Goal: Task Accomplishment & Management: Manage account settings

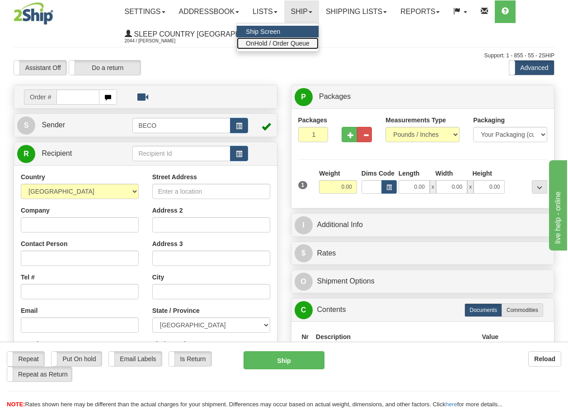
click at [284, 44] on span "OnHold / Order Queue" at bounding box center [278, 43] width 64 height 7
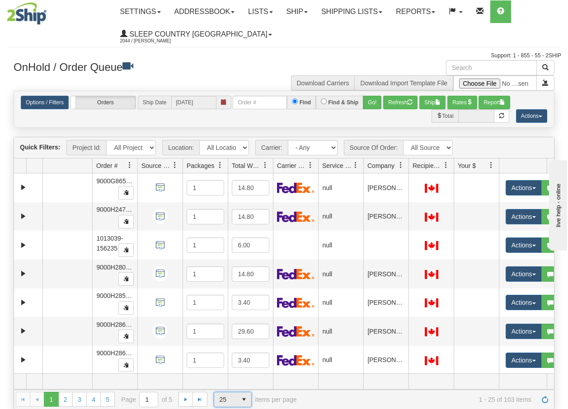
click at [244, 400] on span "select" at bounding box center [244, 400] width 14 height 14
click at [229, 387] on li "100" at bounding box center [232, 385] width 37 height 13
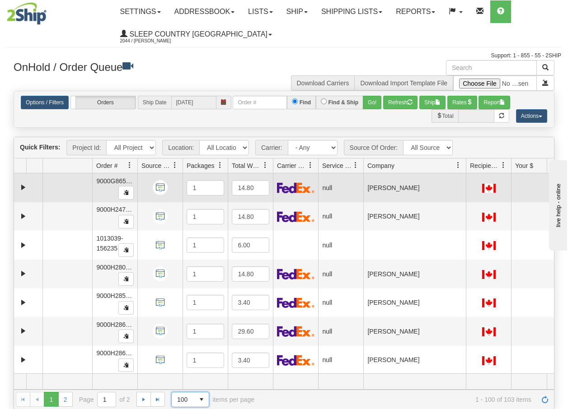
drag, startPoint x: 408, startPoint y: 169, endPoint x: 468, endPoint y: 174, distance: 60.3
click at [468, 174] on div "Quick Filters: Project Id: All Projects Location: All Locations BECO Carrier: -…" at bounding box center [284, 273] width 541 height 272
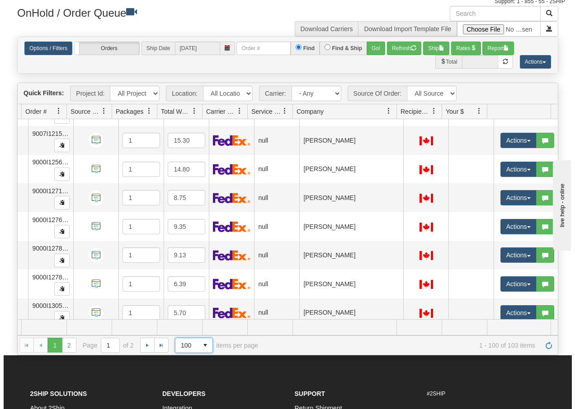
scroll to position [2590, 75]
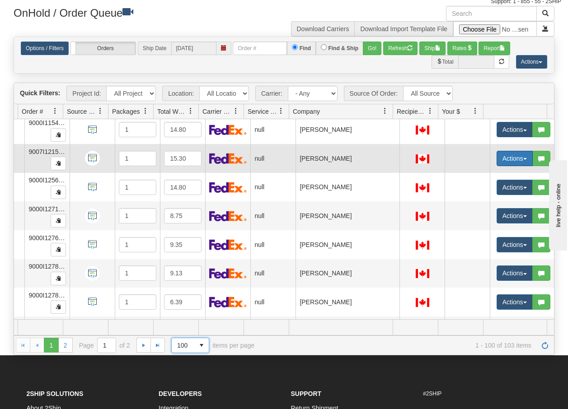
click at [523, 160] on span "button" at bounding box center [525, 159] width 4 height 2
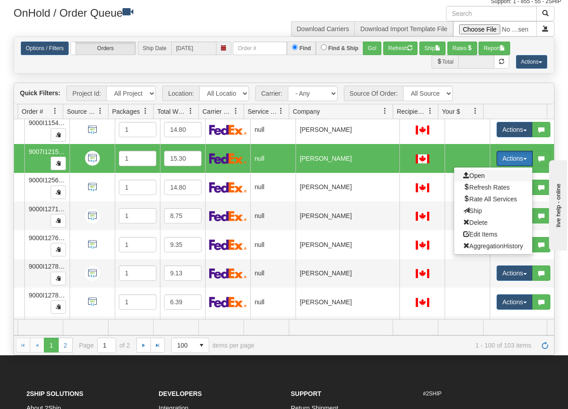
click at [474, 176] on span "Open" at bounding box center [474, 175] width 22 height 7
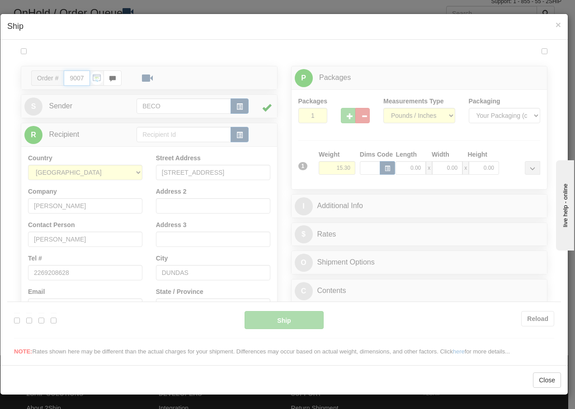
type input "08:24"
type input "16:00"
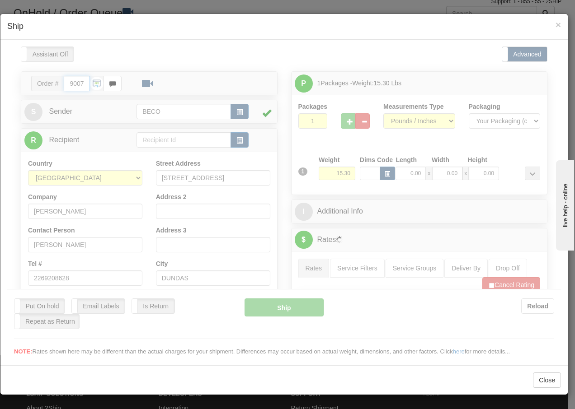
scroll to position [0, 0]
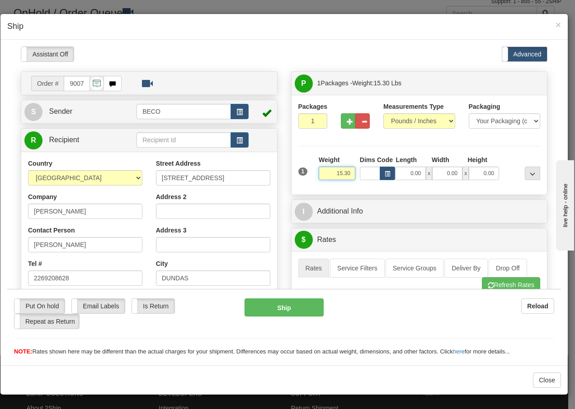
drag, startPoint x: 331, startPoint y: 174, endPoint x: 357, endPoint y: 177, distance: 26.0
click at [357, 177] on div "1 Weight 15.30 Dims Code x x" at bounding box center [419, 171] width 247 height 32
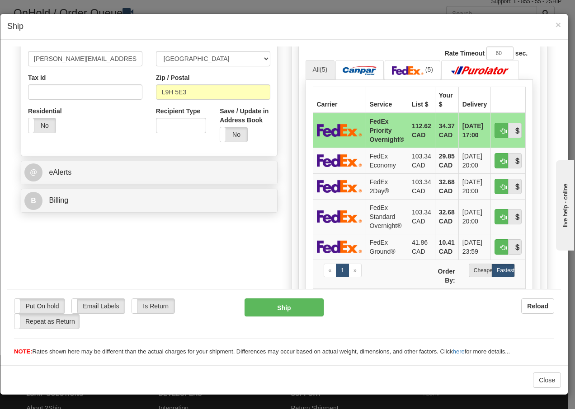
scroll to position [283, 0]
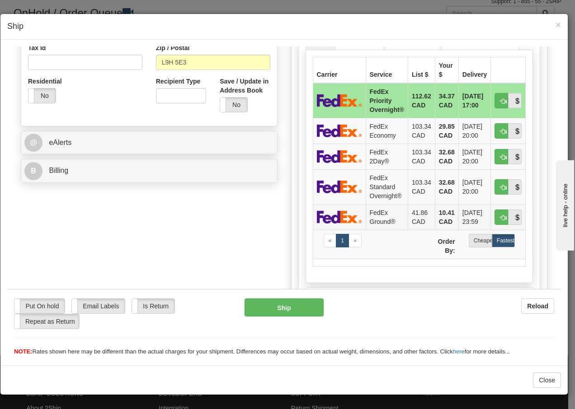
type input "8.00"
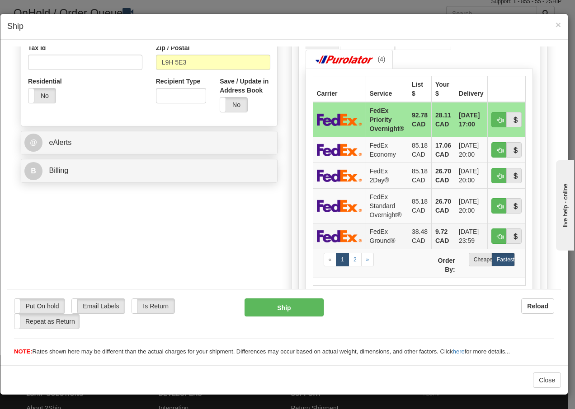
click at [378, 238] on td "FedEx Ground®" at bounding box center [387, 236] width 42 height 26
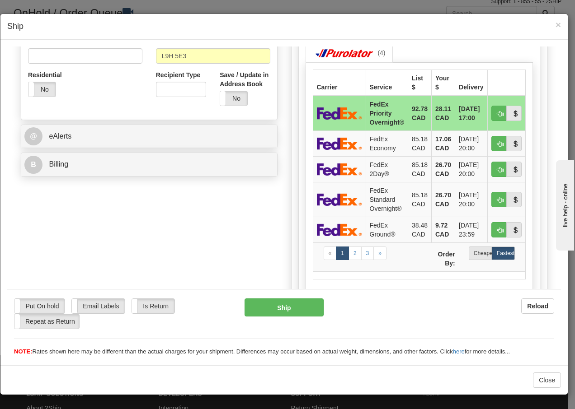
scroll to position [313, 0]
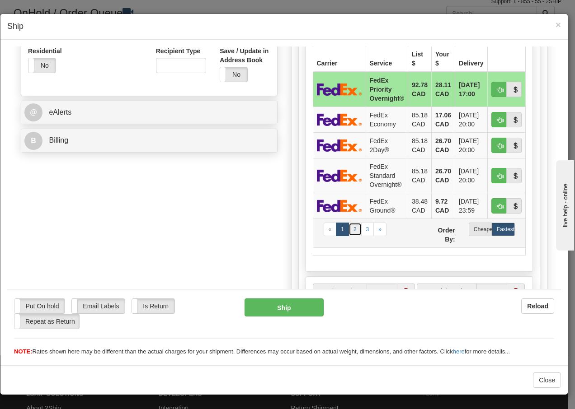
click at [354, 230] on link "2" at bounding box center [354, 229] width 13 height 14
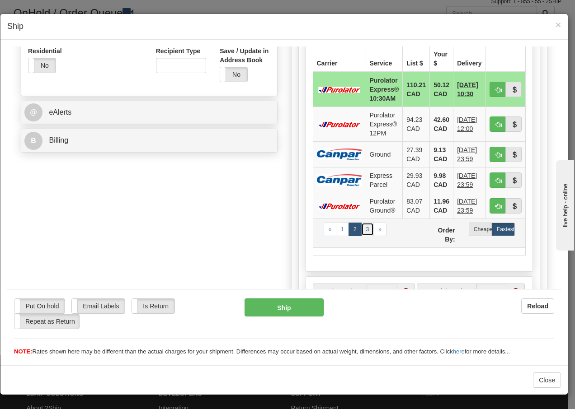
click at [363, 230] on link "3" at bounding box center [367, 229] width 13 height 14
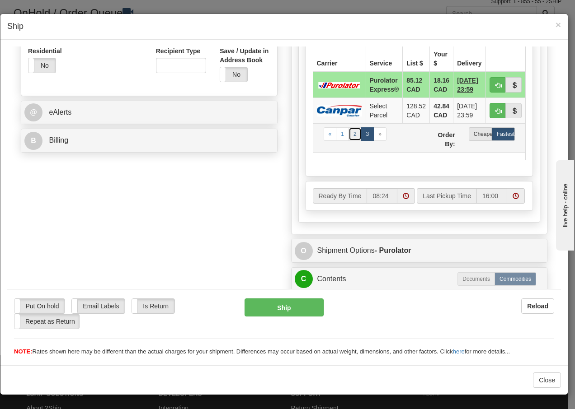
click at [351, 134] on link "2" at bounding box center [354, 134] width 13 height 14
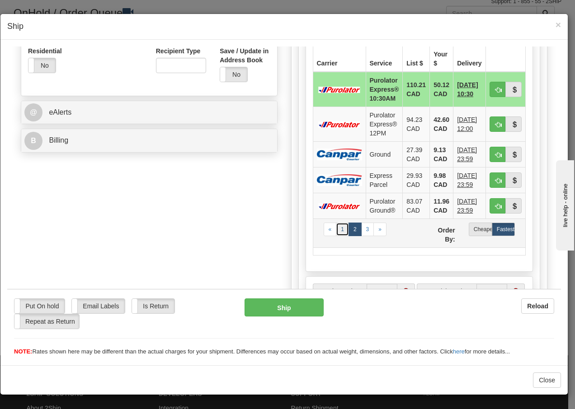
click at [338, 232] on link "1" at bounding box center [342, 229] width 13 height 14
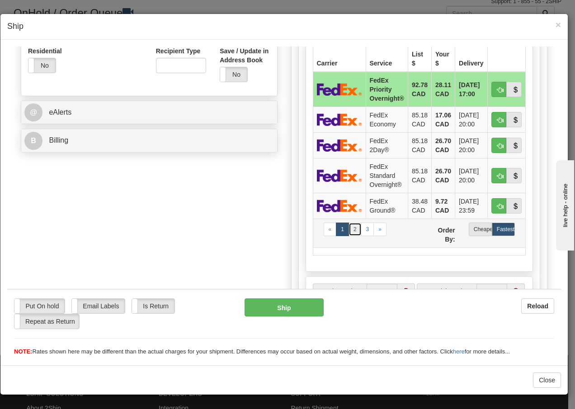
click at [352, 230] on link "2" at bounding box center [354, 229] width 13 height 14
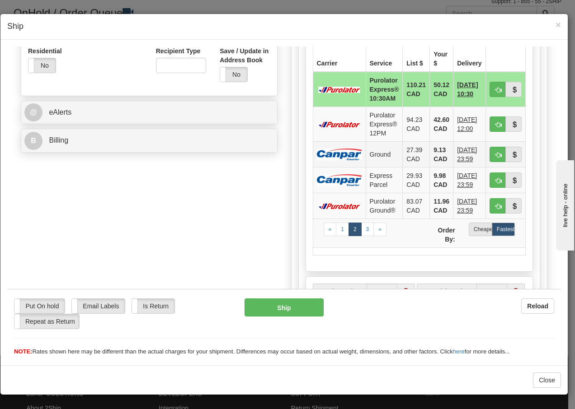
click at [380, 158] on td "Ground" at bounding box center [384, 154] width 37 height 26
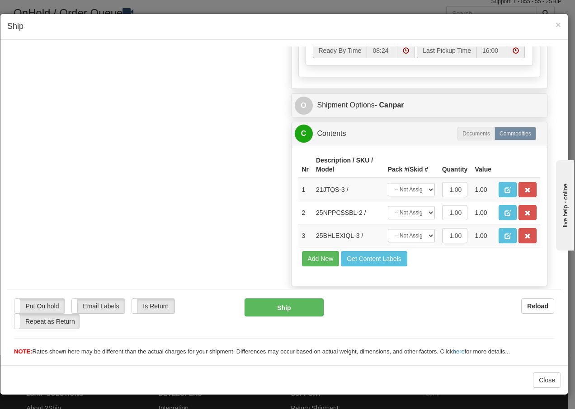
scroll to position [579, 0]
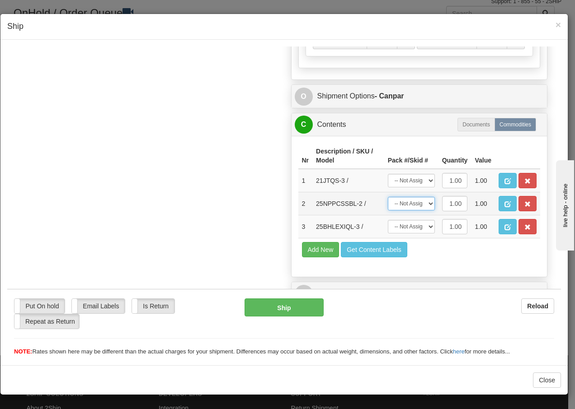
click at [423, 202] on select "-- Not Assigned -- Package 1" at bounding box center [411, 204] width 47 height 14
select select "0"
click at [388, 197] on select "-- Not Assigned -- Package 1" at bounding box center [411, 204] width 47 height 14
click at [524, 181] on span "button" at bounding box center [527, 181] width 6 height 6
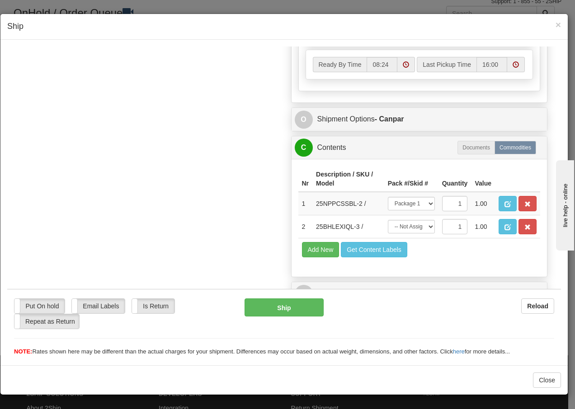
scroll to position [556, 0]
click at [524, 227] on span "button" at bounding box center [527, 227] width 6 height 6
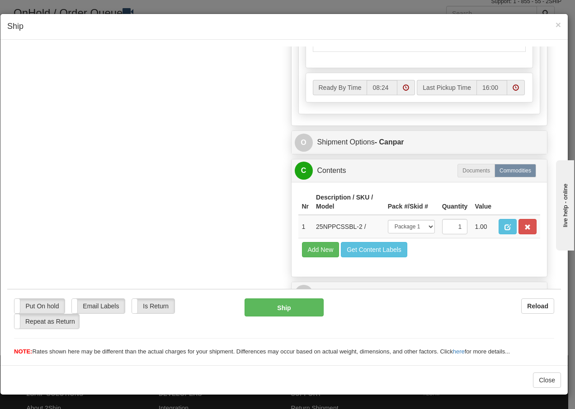
scroll to position [533, 0]
click at [282, 312] on button "Ship" at bounding box center [283, 307] width 79 height 18
type input "1"
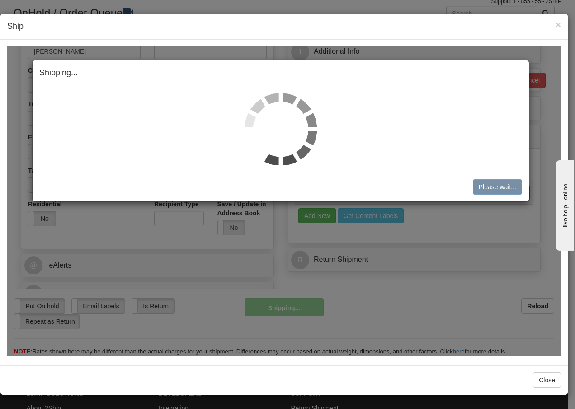
scroll to position [160, 0]
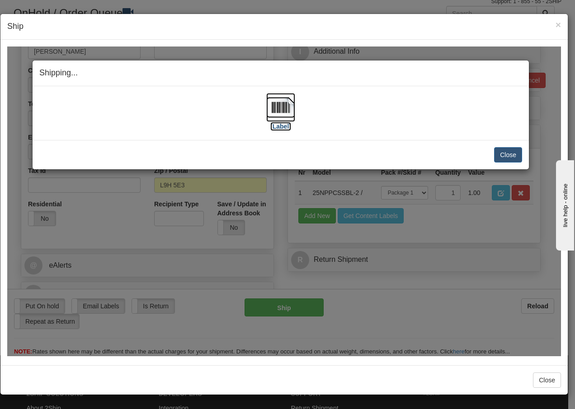
click at [279, 107] on img at bounding box center [280, 107] width 29 height 29
click at [508, 153] on button "Close" at bounding box center [508, 154] width 28 height 15
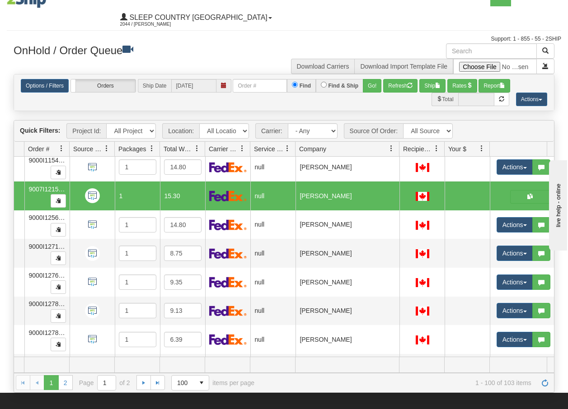
scroll to position [0, 0]
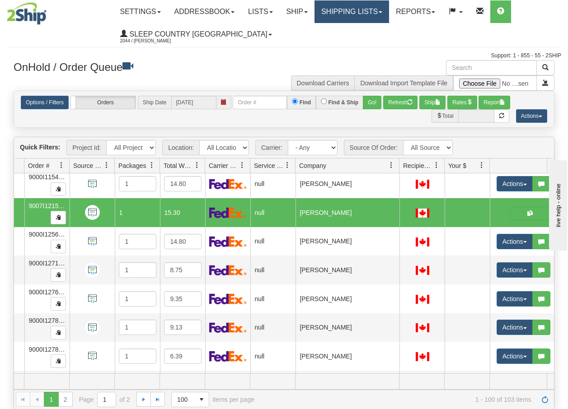
click at [360, 15] on link "Shipping lists" at bounding box center [352, 11] width 75 height 23
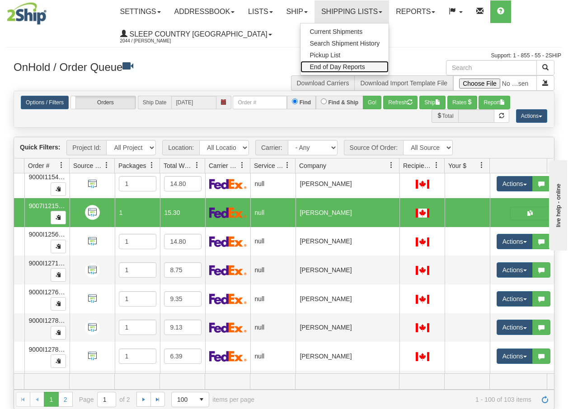
click at [358, 68] on span "End of Day Reports" at bounding box center [337, 66] width 55 height 7
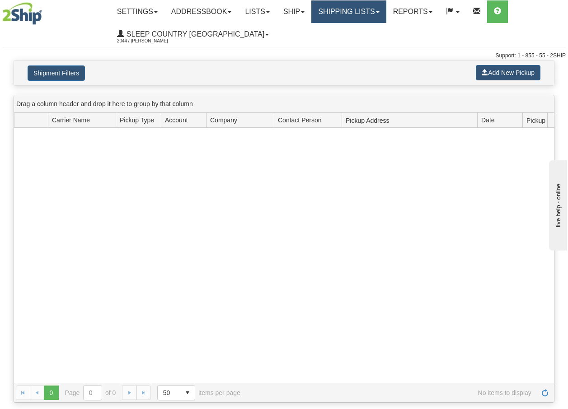
click at [383, 13] on link "Shipping lists" at bounding box center [348, 11] width 75 height 23
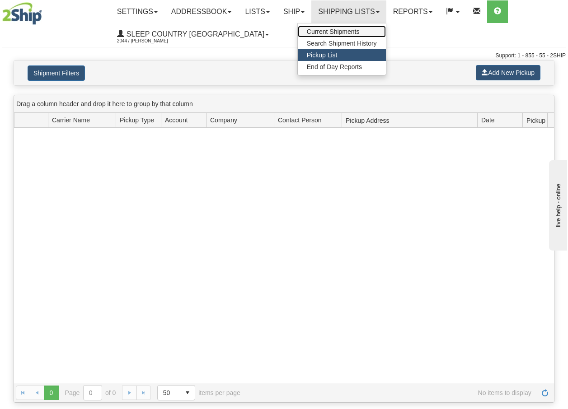
click at [360, 31] on span "Current Shipments" at bounding box center [333, 31] width 53 height 7
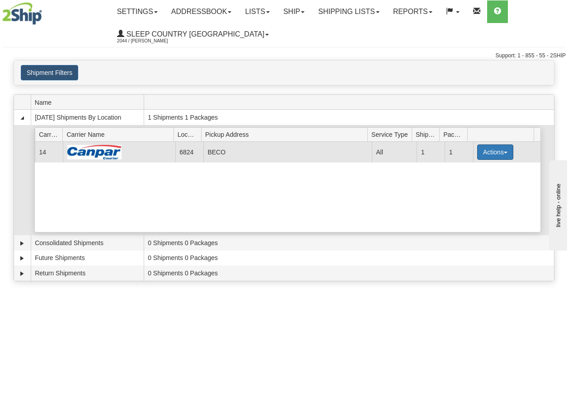
click at [504, 153] on span "button" at bounding box center [506, 153] width 4 height 2
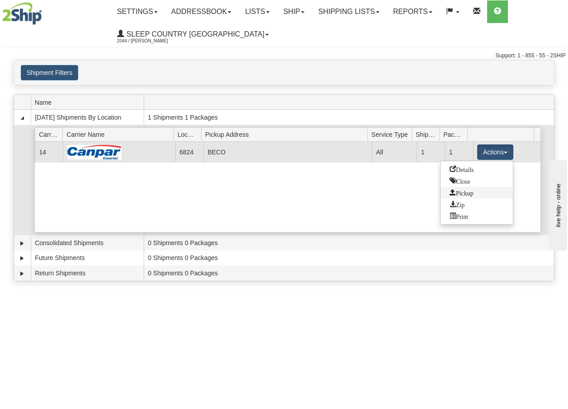
click at [468, 195] on span "Pickup" at bounding box center [462, 192] width 24 height 6
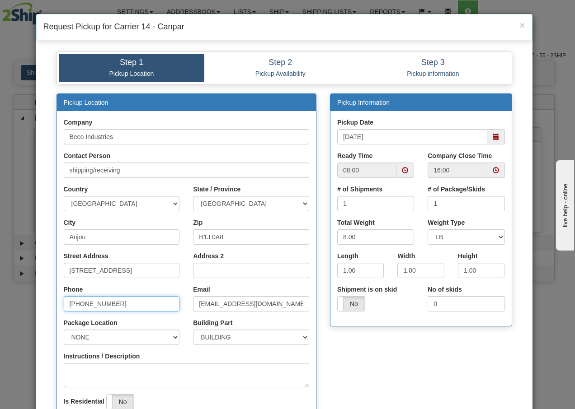
click at [148, 307] on input "[PHONE_NUMBER]" at bounding box center [122, 303] width 116 height 15
type input "514-353-9060"
click at [214, 302] on input "sessaf@becoindustries.com" at bounding box center [251, 303] width 116 height 15
type input "vveliz@becoindustries.com"
click at [384, 171] on input "08:00" at bounding box center [366, 170] width 59 height 15
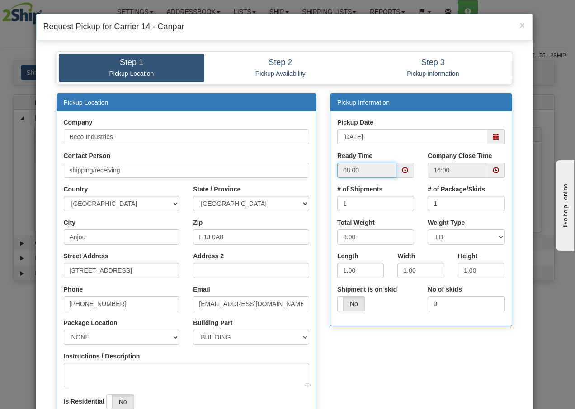
click at [404, 171] on span at bounding box center [405, 170] width 6 height 6
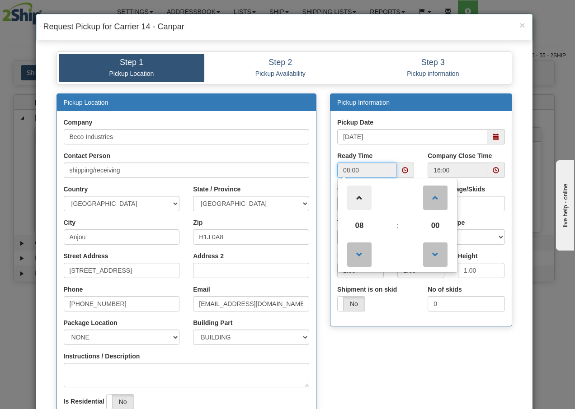
click at [355, 200] on span at bounding box center [359, 198] width 24 height 24
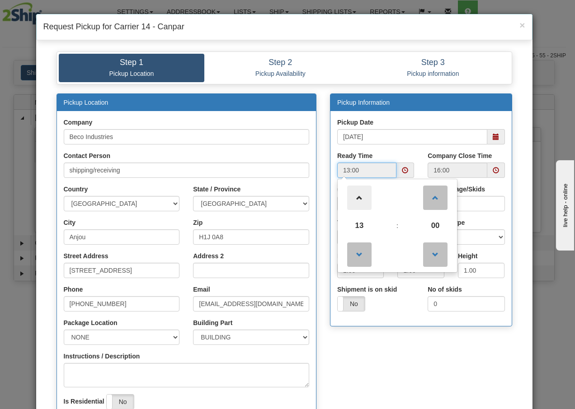
click at [355, 200] on span at bounding box center [359, 198] width 24 height 24
type input "14:00"
click at [473, 171] on input "16:00" at bounding box center [456, 170] width 59 height 15
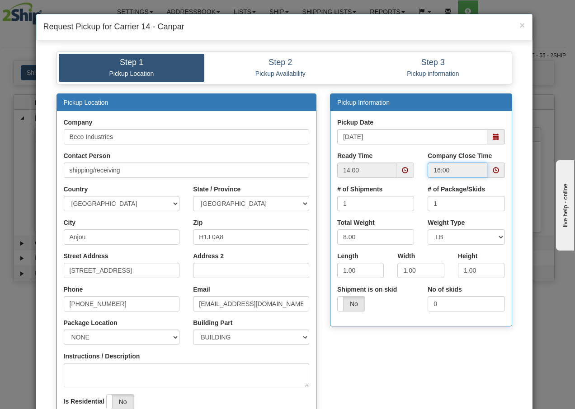
scroll to position [111, 0]
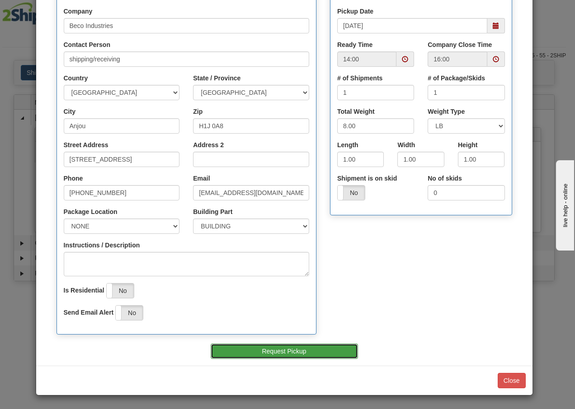
click at [277, 355] on button "Request Pickup" at bounding box center [284, 351] width 147 height 15
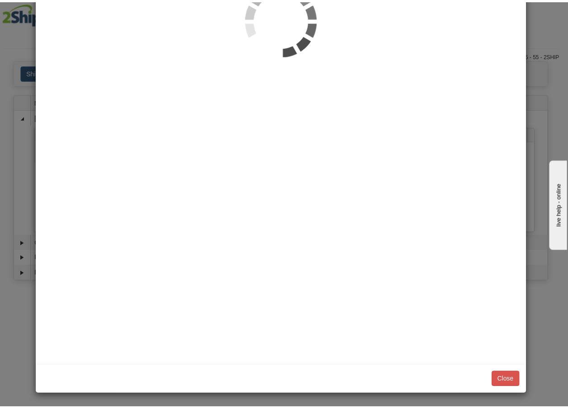
scroll to position [0, 0]
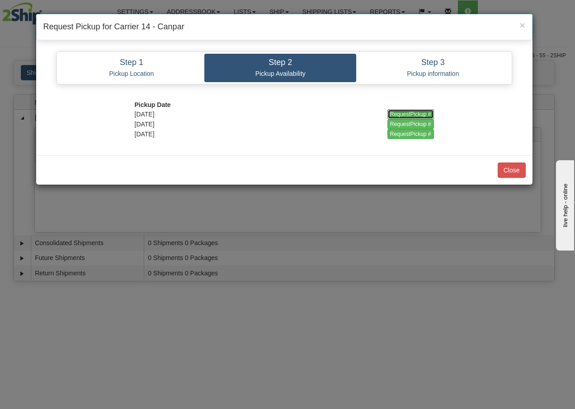
click at [400, 114] on input "RequestPickup #" at bounding box center [410, 114] width 47 height 10
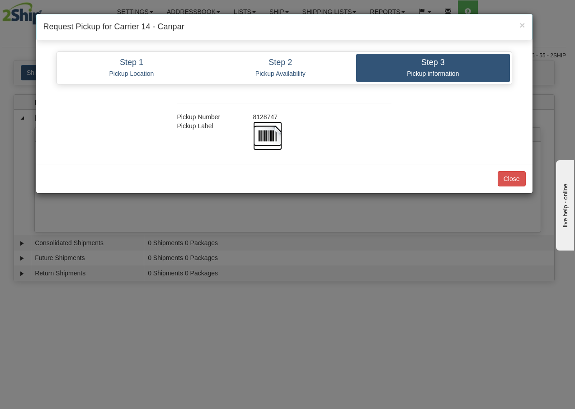
click at [272, 135] on img at bounding box center [267, 136] width 29 height 29
click at [517, 180] on button "Close" at bounding box center [512, 178] width 28 height 15
